Goal: Task Accomplishment & Management: Manage account settings

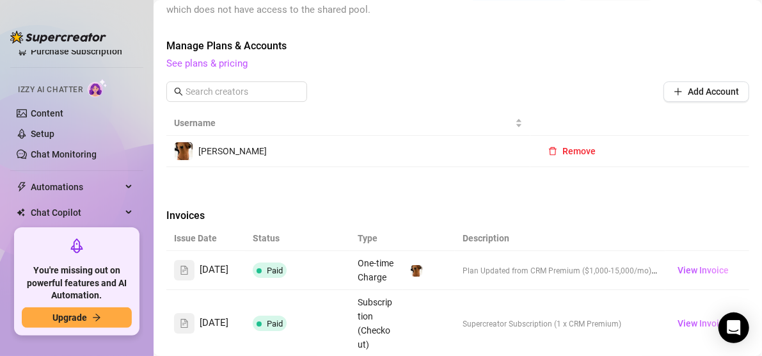
scroll to position [104, 0]
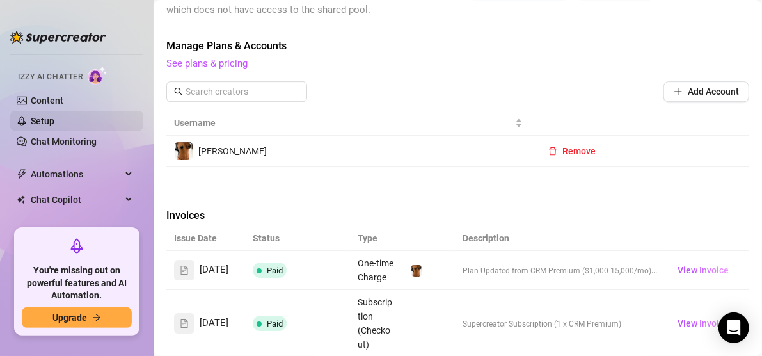
click at [36, 116] on link "Setup" at bounding box center [43, 121] width 24 height 10
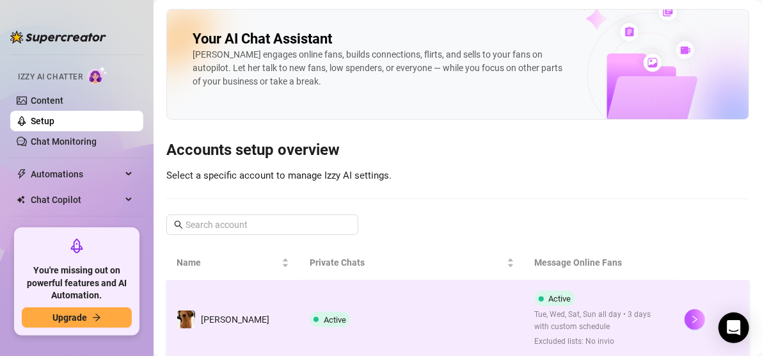
click at [328, 328] on td "Active" at bounding box center [412, 319] width 225 height 78
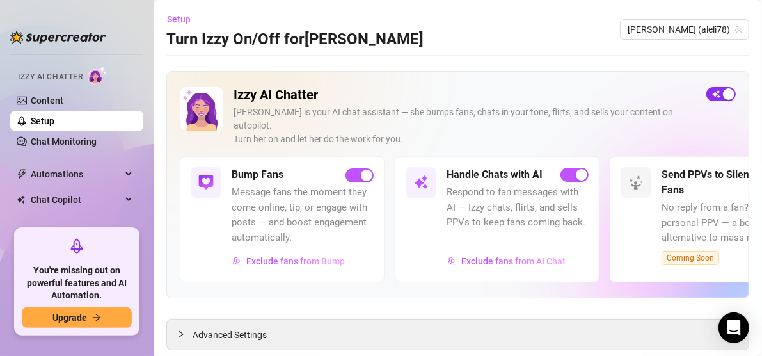
click at [723, 88] on div "button" at bounding box center [729, 94] width 12 height 12
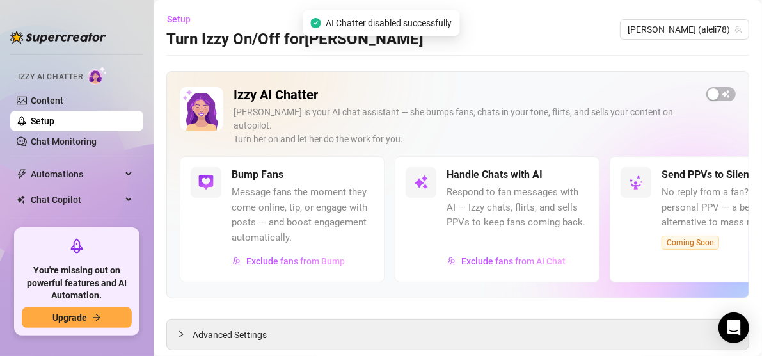
scroll to position [152, 0]
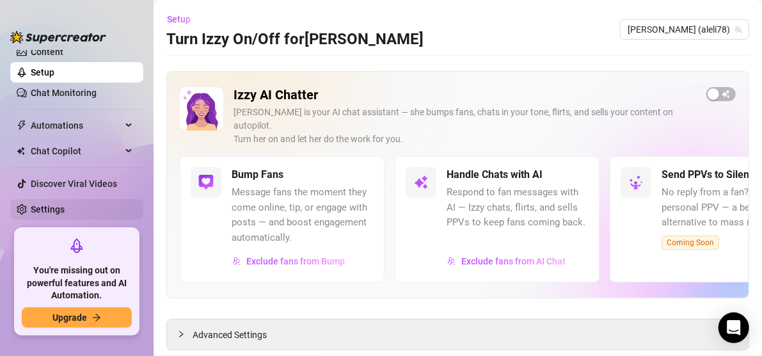
click at [63, 206] on link "Settings" at bounding box center [48, 209] width 34 height 10
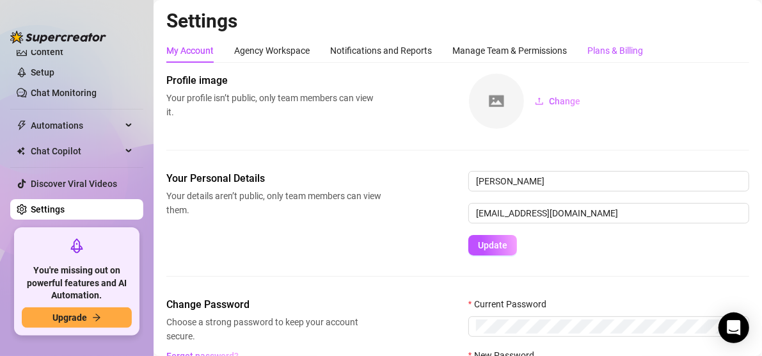
click at [622, 49] on div "Plans & Billing" at bounding box center [616, 51] width 56 height 14
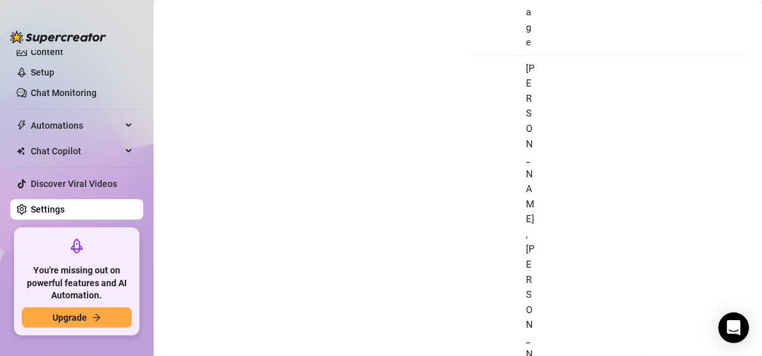
scroll to position [805, 0]
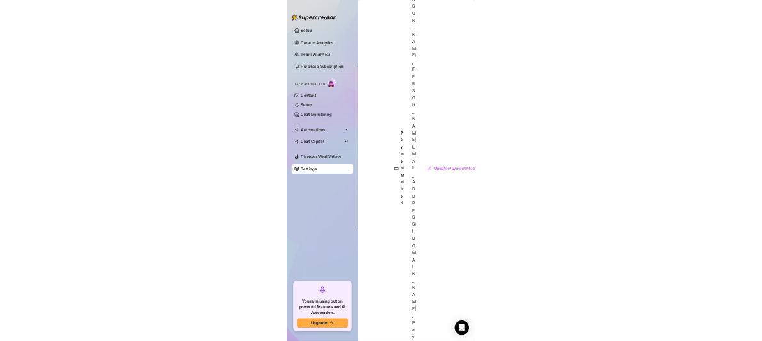
scroll to position [908, 246]
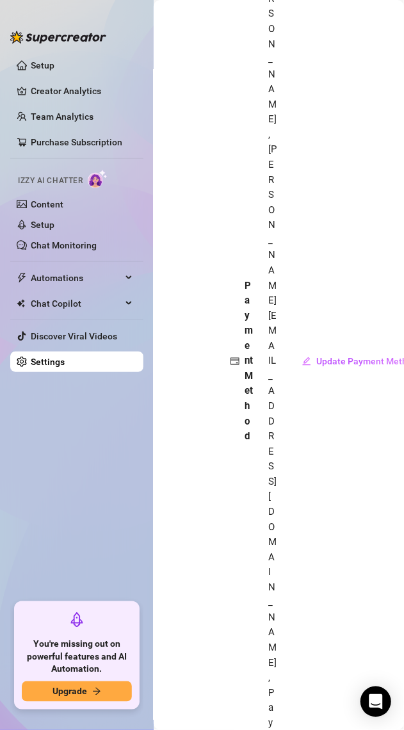
click at [332, 355] on span "Update Payment Method or Billing Info" at bounding box center [394, 361] width 157 height 10
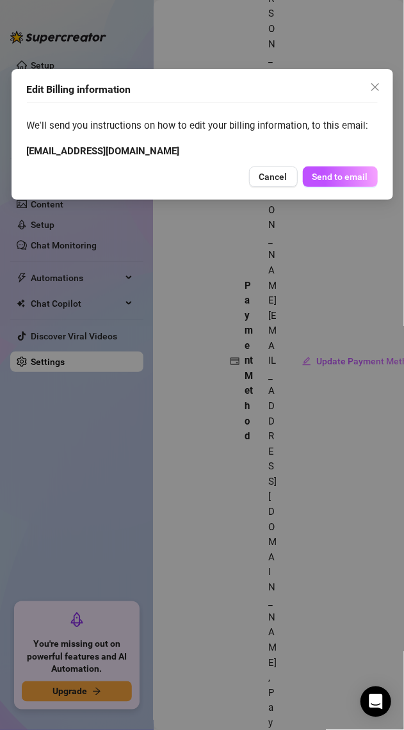
click at [333, 181] on span "Send to email" at bounding box center [340, 177] width 56 height 10
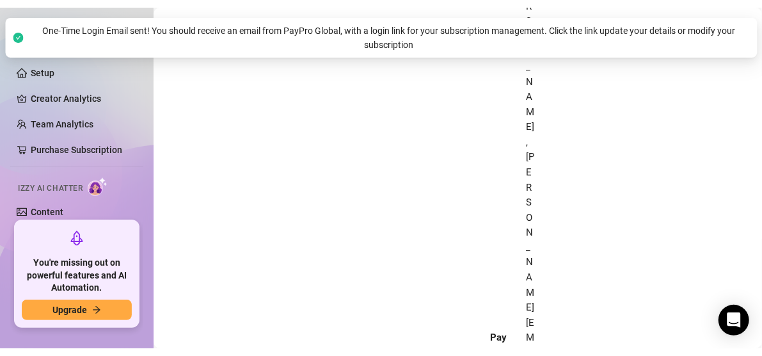
scroll to position [908, 0]
